Goal: Information Seeking & Learning: Learn about a topic

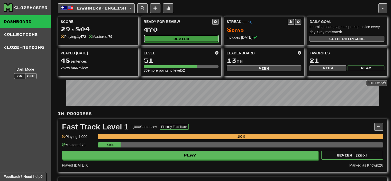
click at [181, 40] on button "Review" at bounding box center [181, 39] width 75 height 8
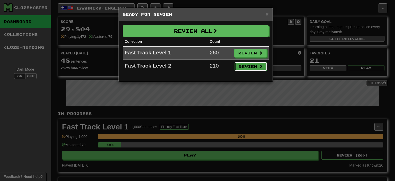
click at [238, 67] on button "Review" at bounding box center [251, 66] width 32 height 9
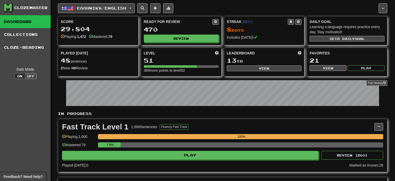
select select "**"
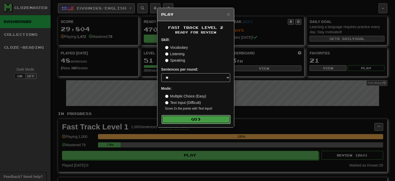
click at [186, 119] on button "Go" at bounding box center [196, 119] width 69 height 9
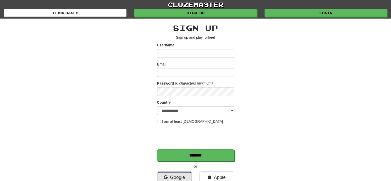
click at [174, 177] on link "Google" at bounding box center [174, 177] width 35 height 12
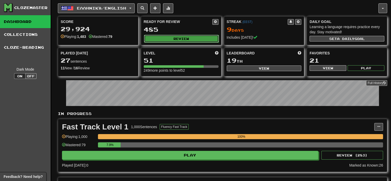
click at [196, 35] on button "Review" at bounding box center [181, 39] width 75 height 8
click at [190, 46] on div "Score 29,924 Playing: 1,483 Mastered: 79 Ready for Review 485 Review Streak ( E…" at bounding box center [222, 46] width 329 height 60
drag, startPoint x: 189, startPoint y: 42, endPoint x: 188, endPoint y: 38, distance: 5.0
click at [189, 42] on div "Ready for Review 485 Review" at bounding box center [181, 30] width 80 height 28
click at [188, 37] on button "Review" at bounding box center [181, 39] width 75 height 8
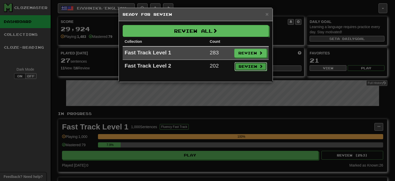
click at [251, 62] on button "Review" at bounding box center [251, 66] width 32 height 9
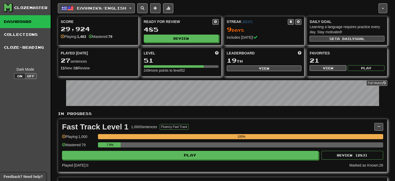
select select "**"
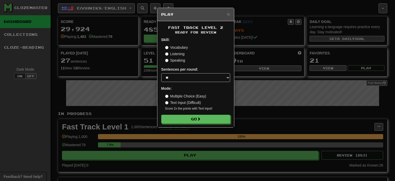
click at [200, 123] on div "Fast Track Level 2 Ready for Review Skill: Vocabulary Listening Speaking Senten…" at bounding box center [195, 74] width 77 height 106
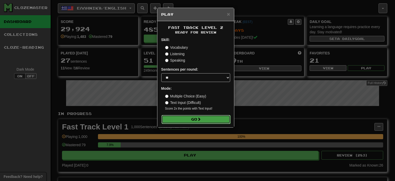
click at [201, 122] on button "Go" at bounding box center [196, 119] width 69 height 9
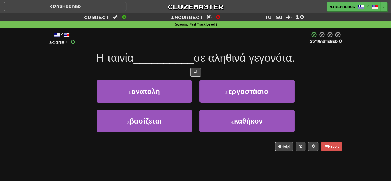
click at [246, 41] on div at bounding box center [192, 38] width 235 height 14
click at [245, 41] on div at bounding box center [192, 38] width 235 height 14
click at [319, 71] on div at bounding box center [195, 72] width 293 height 9
drag, startPoint x: 172, startPoint y: 62, endPoint x: 181, endPoint y: 60, distance: 8.9
click at [172, 62] on span "__________" at bounding box center [164, 58] width 60 height 12
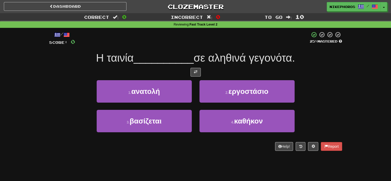
click at [322, 52] on div "Η ταινία __________ σε αληθινά γεγονότα." at bounding box center [195, 58] width 293 height 14
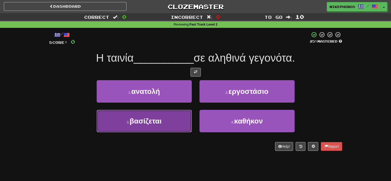
click at [167, 122] on button "3 . βασίζεται" at bounding box center [144, 121] width 95 height 22
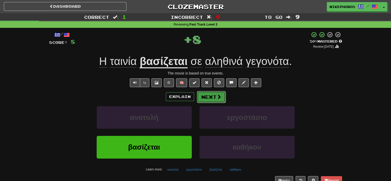
click at [216, 99] on button "Next" at bounding box center [211, 97] width 29 height 12
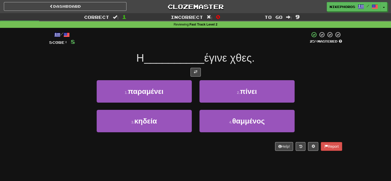
click at [320, 93] on div "1 . παραμένει 2 . πίνει" at bounding box center [195, 95] width 309 height 30
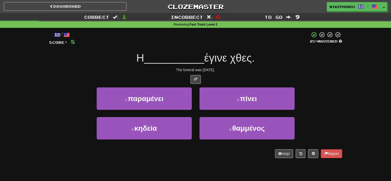
click at [319, 64] on div "Η __________ έγινε χθες." at bounding box center [195, 58] width 293 height 14
click at [310, 71] on div "The funeral was yesterday." at bounding box center [195, 69] width 293 height 5
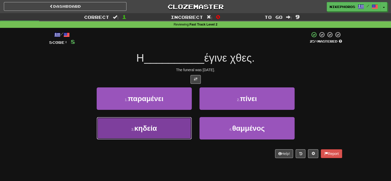
click at [176, 126] on button "3 . κηδεία" at bounding box center [144, 128] width 95 height 22
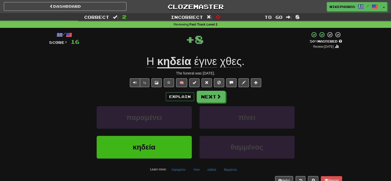
click at [206, 65] on span "έγινε" at bounding box center [205, 61] width 23 height 12
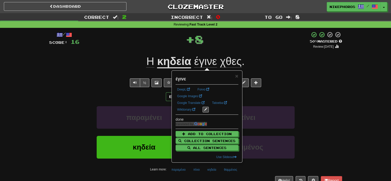
click at [267, 63] on div "Η κηδεία έγινε χθες ." at bounding box center [195, 61] width 293 height 14
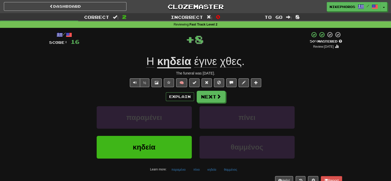
click at [267, 64] on div "Η κηδεία έγινε χθες ." at bounding box center [195, 61] width 293 height 14
click at [221, 102] on button "Next" at bounding box center [211, 97] width 29 height 12
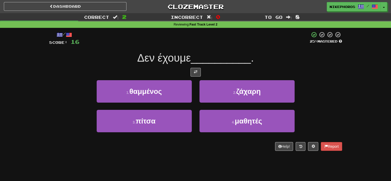
click at [274, 60] on div "Δεν έχουμε __________ ." at bounding box center [195, 58] width 293 height 14
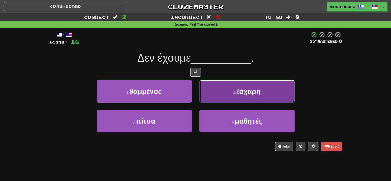
click at [249, 91] on span "ζάχαρη" at bounding box center [248, 91] width 24 height 8
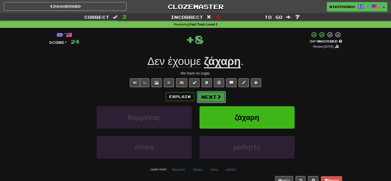
click at [212, 96] on button "Next" at bounding box center [211, 97] width 29 height 12
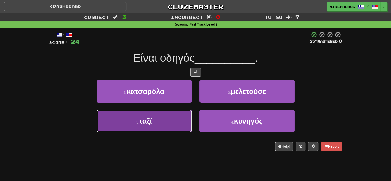
click at [181, 125] on button "3 . ταξί" at bounding box center [144, 121] width 95 height 22
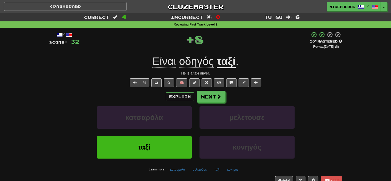
click at [201, 62] on span "οδηγός" at bounding box center [196, 61] width 35 height 12
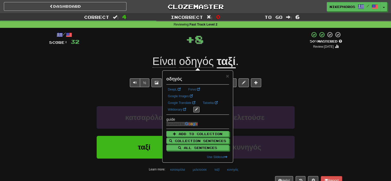
click at [203, 48] on div "+ 8" at bounding box center [194, 39] width 230 height 17
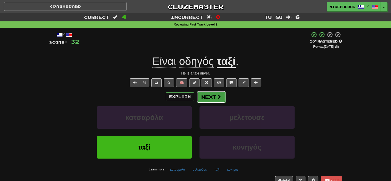
click at [211, 97] on button "Next" at bounding box center [211, 97] width 29 height 12
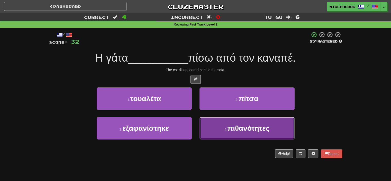
click at [217, 125] on button "4 . πιθανότητες" at bounding box center [247, 128] width 95 height 22
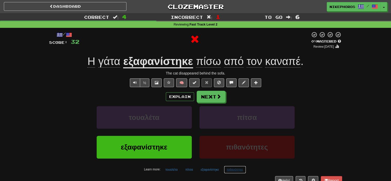
click at [241, 171] on button "πιθανότητες" at bounding box center [235, 169] width 22 height 8
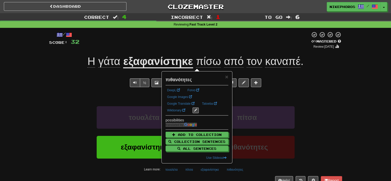
click at [334, 95] on div "Explain Next" at bounding box center [195, 97] width 293 height 12
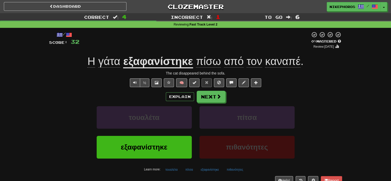
click at [158, 63] on u "εξαφανίστηκε" at bounding box center [158, 61] width 70 height 13
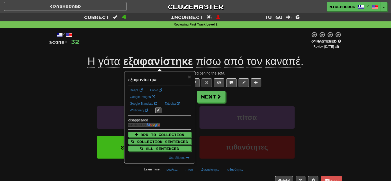
click at [132, 47] on div at bounding box center [194, 39] width 231 height 17
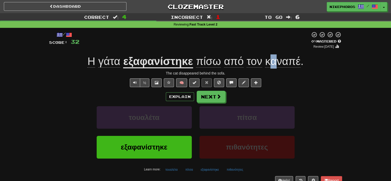
drag, startPoint x: 272, startPoint y: 53, endPoint x: 277, endPoint y: 60, distance: 9.0
click at [277, 60] on div "/ Score: 32 0 % Mastered Review: 2025-09-20 Η γάτα εξαφανίστηκε πίσω από τον κα…" at bounding box center [195, 107] width 293 height 153
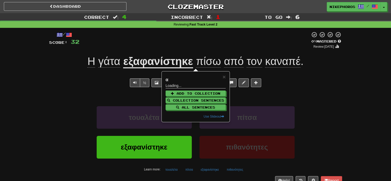
click at [281, 64] on span "καναπέ" at bounding box center [282, 61] width 35 height 12
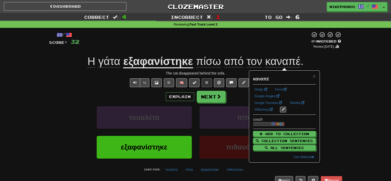
click at [321, 76] on div "/ Score: 32 0 % Mastered Review: 2025-09-20 Η γάτα εξαφανίστηκε πίσω από τον κα…" at bounding box center [195, 107] width 293 height 153
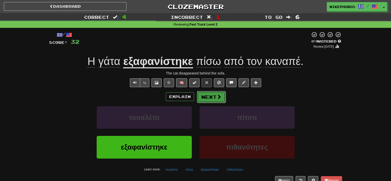
click at [215, 98] on button "Next" at bounding box center [211, 97] width 29 height 12
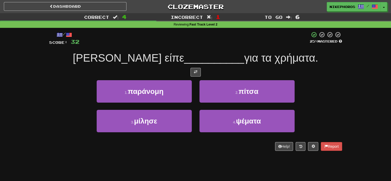
click at [231, 45] on div at bounding box center [194, 38] width 230 height 14
click at [133, 52] on span "Μου είπε" at bounding box center [128, 58] width 111 height 12
click at [134, 48] on div "/ Score: 32 25 % Mastered Μου είπε __________ για τα χρήματα. 1 . παράνομη 2 . …" at bounding box center [195, 90] width 293 height 119
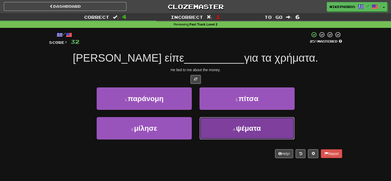
click at [248, 138] on button "4 . ψέματα" at bounding box center [247, 128] width 95 height 22
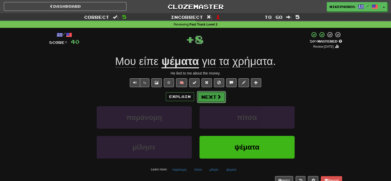
click at [217, 96] on span at bounding box center [219, 96] width 5 height 5
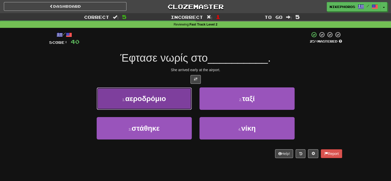
click at [173, 101] on button "1 . αεροδρόμιο" at bounding box center [144, 98] width 95 height 22
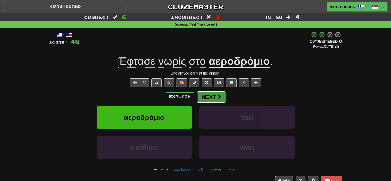
click at [214, 97] on button "Next" at bounding box center [211, 97] width 29 height 12
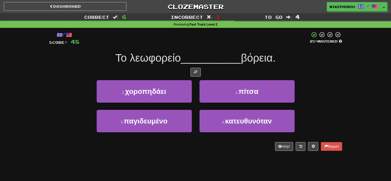
drag, startPoint x: 212, startPoint y: 52, endPoint x: 211, endPoint y: 50, distance: 2.6
click at [212, 52] on span "__________" at bounding box center [211, 58] width 60 height 12
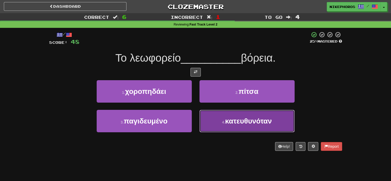
click at [238, 124] on span "κατευθυνόταν" at bounding box center [248, 121] width 47 height 8
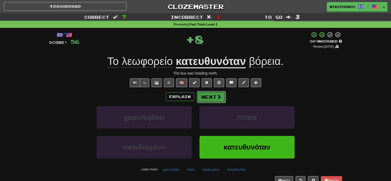
click at [215, 98] on button "Next" at bounding box center [211, 97] width 29 height 12
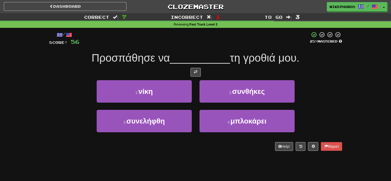
click at [215, 52] on span "__________" at bounding box center [200, 58] width 60 height 12
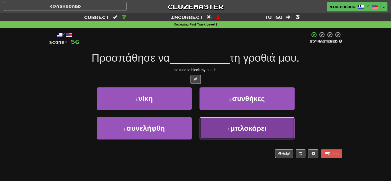
click at [244, 132] on button "4 . μπλοκάρει" at bounding box center [247, 128] width 95 height 22
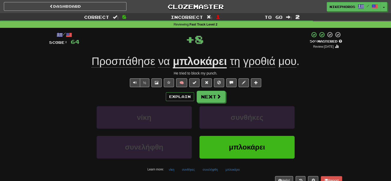
click at [245, 61] on span "γροθιά" at bounding box center [259, 61] width 32 height 12
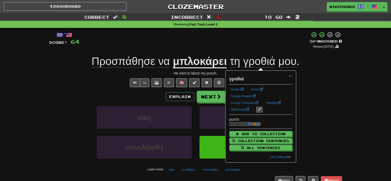
click at [220, 44] on div "+ 8" at bounding box center [194, 39] width 230 height 17
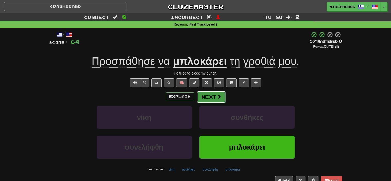
click at [211, 99] on button "Next" at bounding box center [211, 97] width 29 height 12
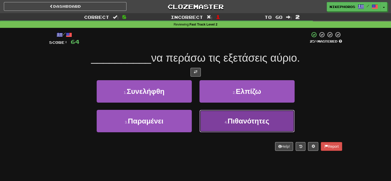
click at [234, 128] on button "4 . Πιθανότητες" at bounding box center [247, 121] width 95 height 22
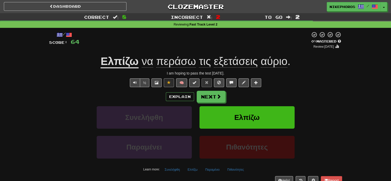
click at [312, 100] on div "Explain Next" at bounding box center [195, 97] width 293 height 12
click at [327, 85] on div "½ 🧠" at bounding box center [195, 82] width 293 height 9
click at [217, 96] on span at bounding box center [219, 96] width 5 height 5
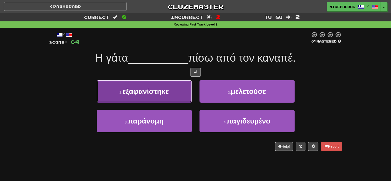
click at [171, 97] on button "1 . εξαφανίστηκε" at bounding box center [144, 91] width 95 height 22
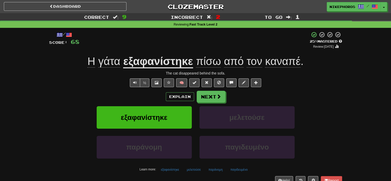
click at [177, 61] on u "εξαφανίστηκε" at bounding box center [158, 61] width 70 height 13
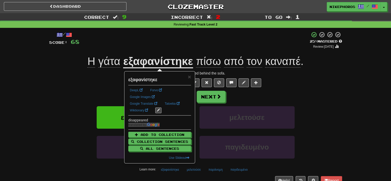
click at [178, 44] on div "+ 4" at bounding box center [194, 39] width 230 height 17
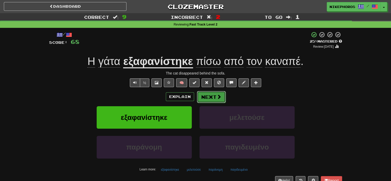
click at [208, 98] on button "Next" at bounding box center [211, 97] width 29 height 12
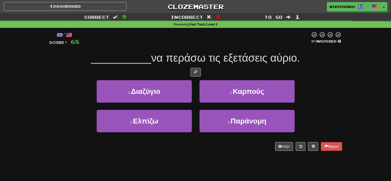
click at [194, 49] on div "/ Score: 68 0 % Mastered __________ να περάσω τις εξετάσεις αύριο. 1 . Διαζύγιο…" at bounding box center [195, 90] width 293 height 119
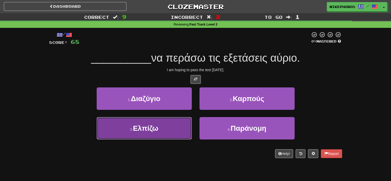
click at [176, 126] on button "3 . Ελπίζω" at bounding box center [144, 128] width 95 height 22
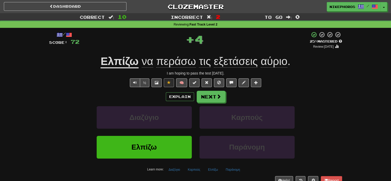
click at [222, 57] on span "εξετάσεις" at bounding box center [236, 61] width 44 height 12
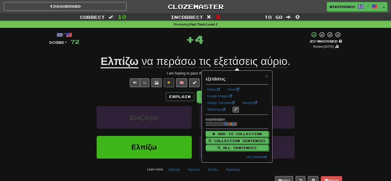
click at [223, 33] on div "+ 4" at bounding box center [194, 38] width 230 height 15
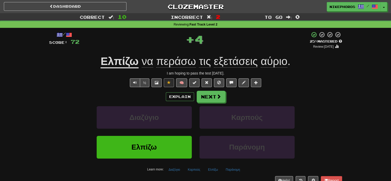
click at [180, 68] on div "Ελπίζω να περάσω τις εξετάσεις αύριο ." at bounding box center [195, 61] width 293 height 14
click at [179, 66] on span "περάσω" at bounding box center [176, 61] width 40 height 12
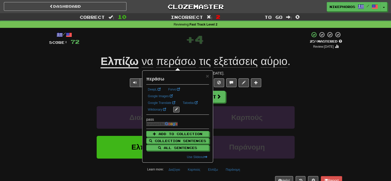
click at [219, 44] on div "+ 4" at bounding box center [194, 38] width 230 height 15
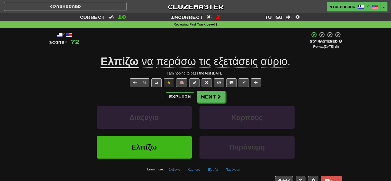
click at [239, 63] on span "εξετάσεις" at bounding box center [236, 61] width 44 height 12
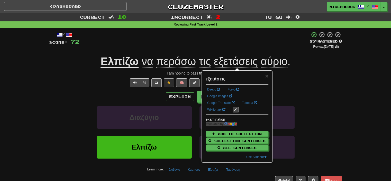
click at [245, 51] on div "/ Score: 72 + 4 25 % Mastered Review: 2025-09-21 Ελπίζω να περάσω τις εξετάσεις…" at bounding box center [195, 107] width 293 height 153
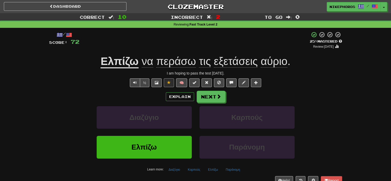
click at [266, 61] on span "αύριο" at bounding box center [274, 61] width 27 height 12
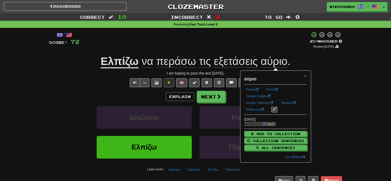
click at [257, 42] on div "+ 4" at bounding box center [194, 39] width 230 height 17
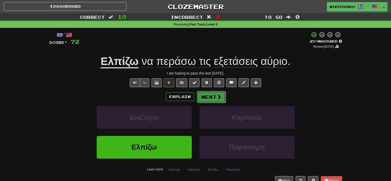
click at [212, 95] on button "Next" at bounding box center [211, 97] width 29 height 12
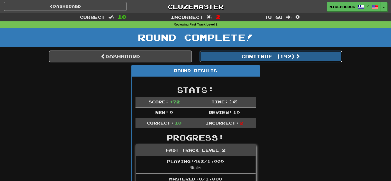
click at [241, 53] on button "Continue ( 192 )" at bounding box center [271, 56] width 143 height 12
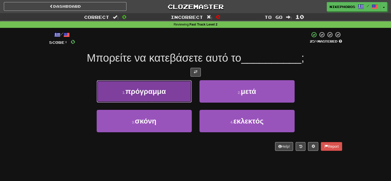
click at [150, 85] on button "1 . πρόγραμμα" at bounding box center [144, 91] width 95 height 22
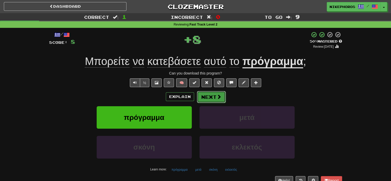
click at [206, 98] on button "Next" at bounding box center [211, 97] width 29 height 12
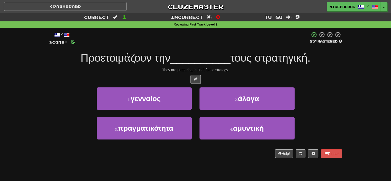
click at [266, 52] on span "τους στρατηγική." at bounding box center [270, 58] width 80 height 12
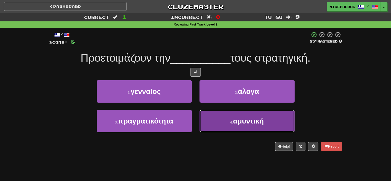
click at [257, 118] on span "αμυντική" at bounding box center [248, 121] width 31 height 8
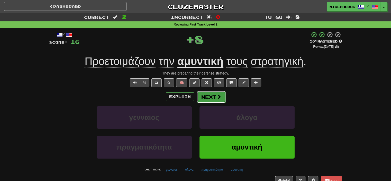
click at [217, 100] on button "Next" at bounding box center [211, 97] width 29 height 12
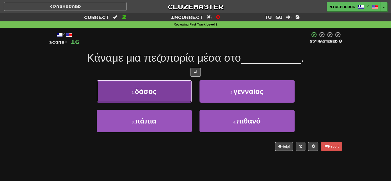
click at [151, 93] on span "δάσος" at bounding box center [146, 91] width 22 height 8
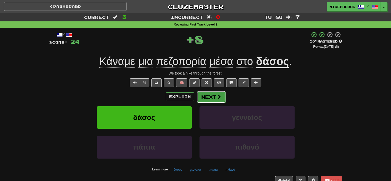
click at [211, 97] on button "Next" at bounding box center [211, 97] width 29 height 12
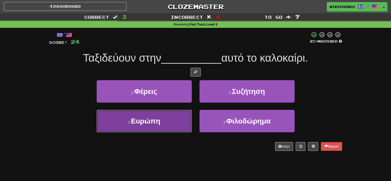
click at [160, 119] on span "Ευρώπη" at bounding box center [145, 121] width 29 height 8
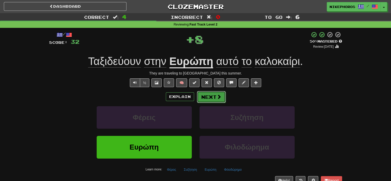
click at [214, 96] on button "Next" at bounding box center [211, 97] width 29 height 12
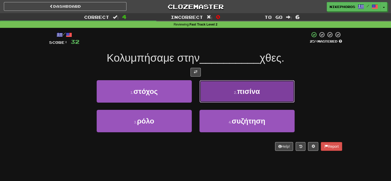
click at [240, 92] on span "πισίνα" at bounding box center [248, 91] width 23 height 8
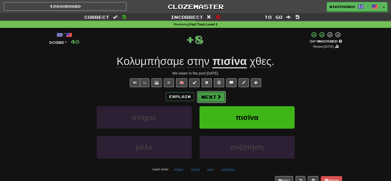
click at [216, 92] on button "Next" at bounding box center [211, 97] width 29 height 12
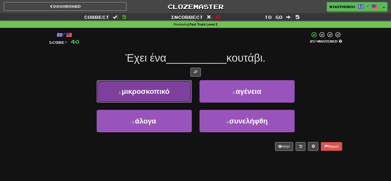
click at [168, 81] on button "1 . μικροσκοπικό" at bounding box center [144, 91] width 95 height 22
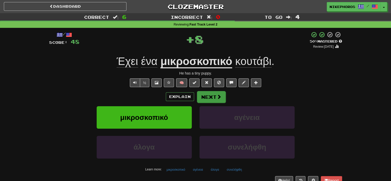
click at [210, 91] on div "Explain Next" at bounding box center [195, 97] width 293 height 12
click at [215, 96] on button "Next" at bounding box center [211, 97] width 29 height 12
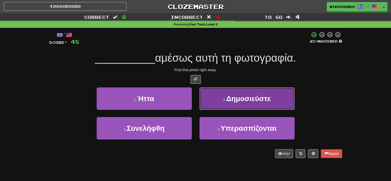
click at [222, 102] on button "2 . Δημοσιεύστε" at bounding box center [247, 98] width 95 height 22
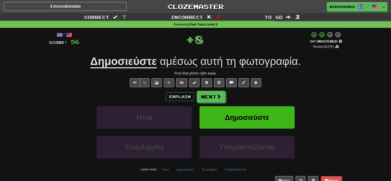
click at [149, 70] on div "/ Score: 56 + 8 50 % Mastered Review: 2025-09-30 Δημοσιεύστε αμέσως αυτή τη φωτ…" at bounding box center [195, 107] width 293 height 153
click at [209, 94] on button "Next" at bounding box center [211, 97] width 29 height 12
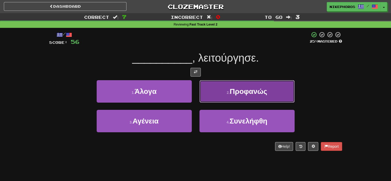
click at [270, 95] on button "2 . Προφανώς" at bounding box center [247, 91] width 95 height 22
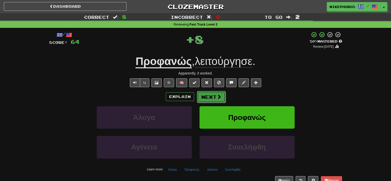
click at [212, 97] on button "Next" at bounding box center [211, 97] width 29 height 12
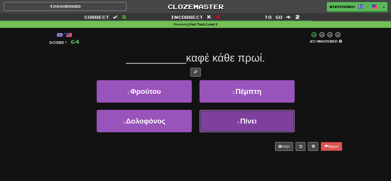
click at [265, 125] on button "4 . Πίνει" at bounding box center [247, 121] width 95 height 22
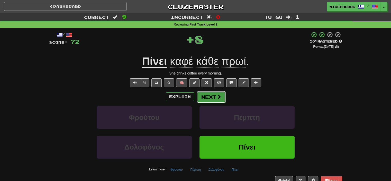
click at [207, 93] on button "Next" at bounding box center [211, 97] width 29 height 12
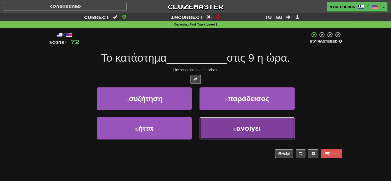
click at [271, 132] on button "4 . ανοίγει" at bounding box center [247, 128] width 95 height 22
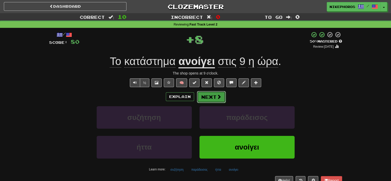
click at [210, 94] on button "Next" at bounding box center [211, 97] width 29 height 12
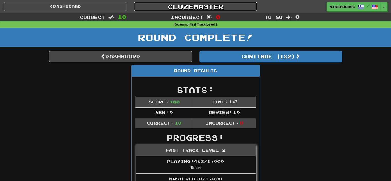
click at [215, 7] on link "Clozemaster" at bounding box center [195, 6] width 123 height 9
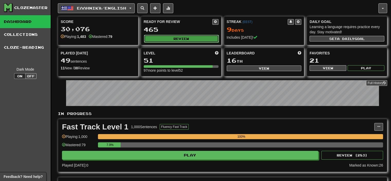
click at [176, 37] on button "Review" at bounding box center [181, 39] width 75 height 8
